Goal: Task Accomplishment & Management: Complete application form

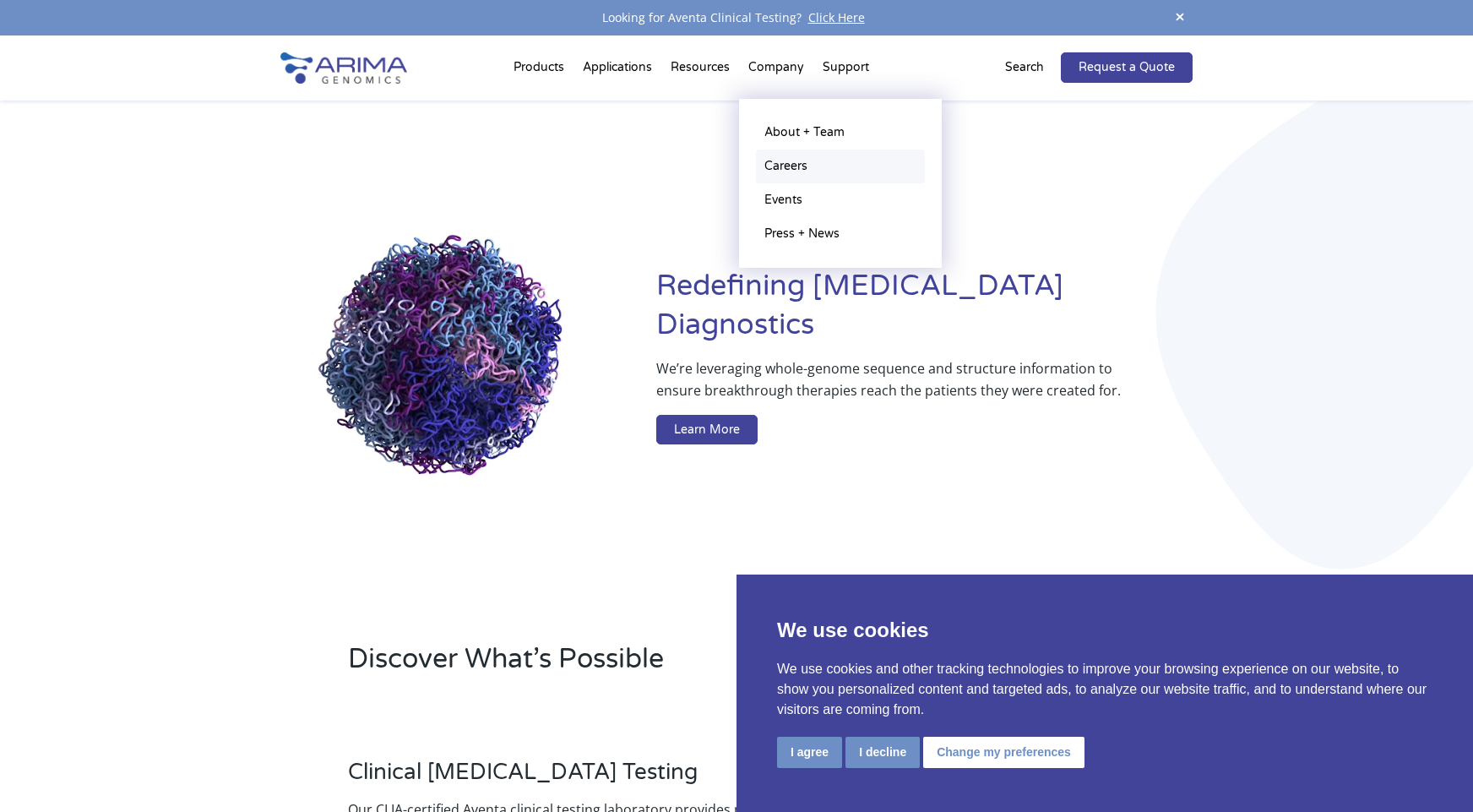
click at [795, 165] on link "Careers" at bounding box center [840, 166] width 169 height 33
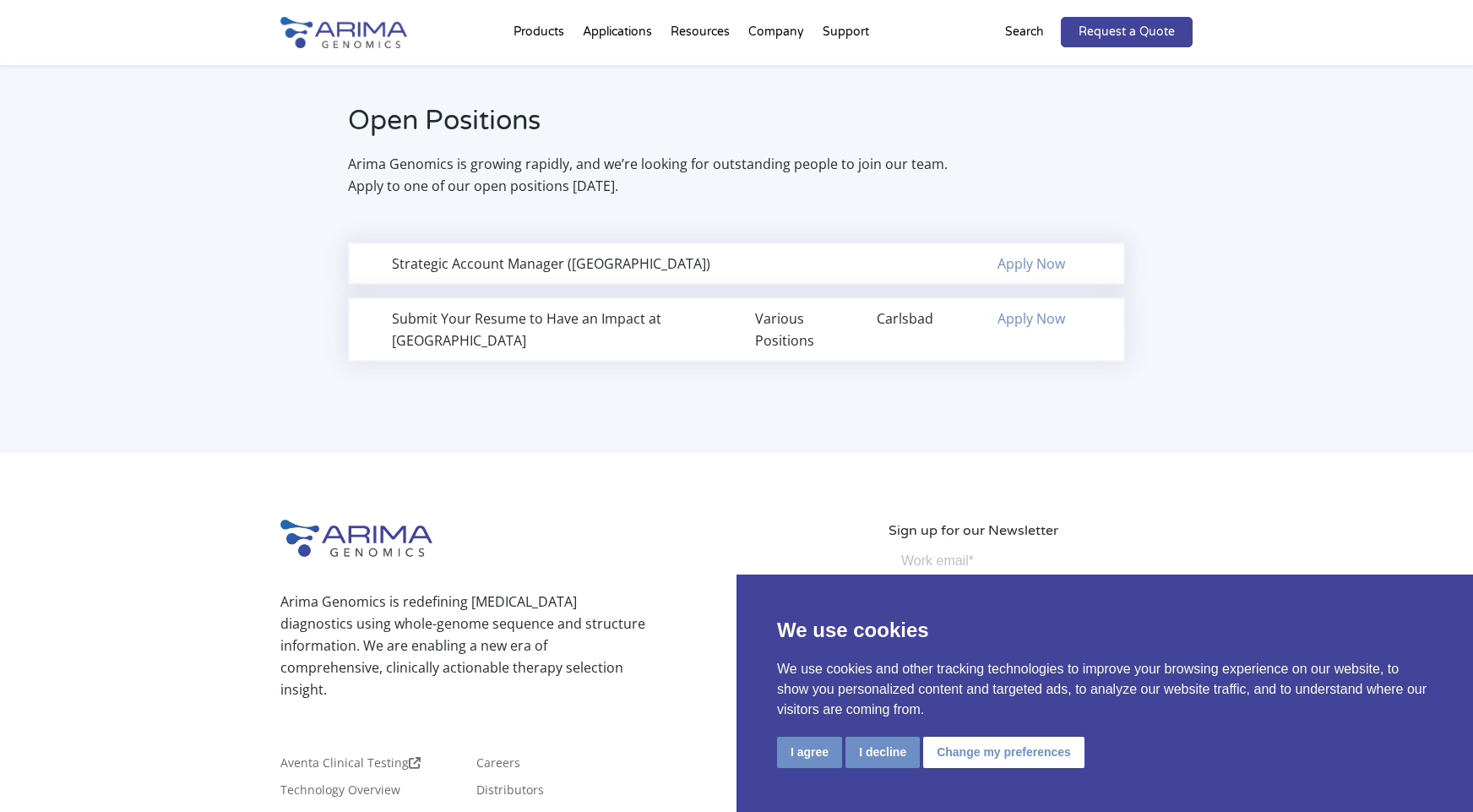
scroll to position [1081, 0]
click at [516, 257] on div "Strategic Account Manager (Northeast Region)" at bounding box center [555, 261] width 326 height 22
click at [678, 259] on div "Strategic Account Manager (Northeast Region)" at bounding box center [555, 261] width 326 height 22
click at [1008, 257] on link "Apply Now" at bounding box center [1031, 261] width 68 height 18
